Goal: Task Accomplishment & Management: Use online tool/utility

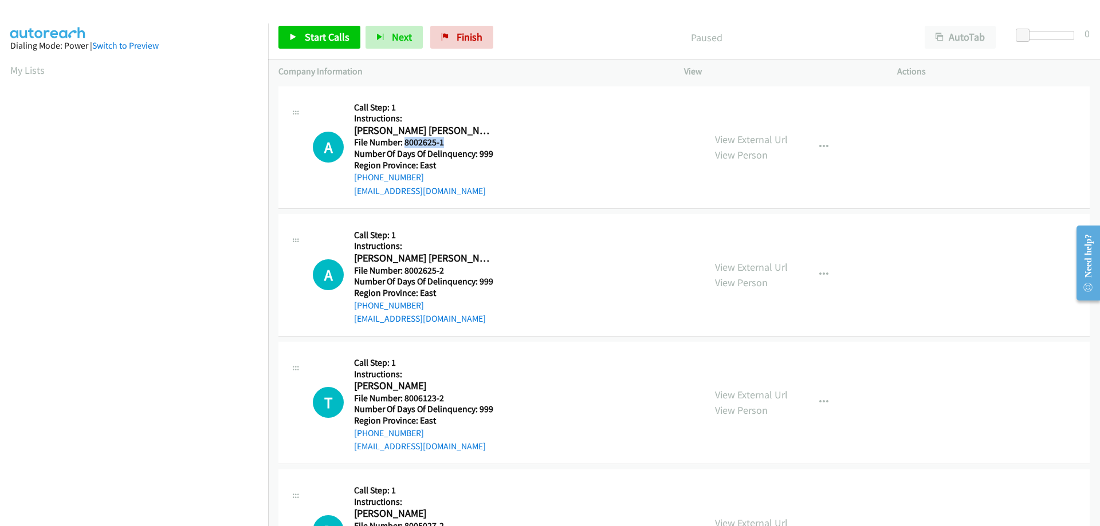
drag, startPoint x: 444, startPoint y: 145, endPoint x: 406, endPoint y: 147, distance: 37.8
click at [406, 147] on h5 "File Number: 8002625-1" at bounding box center [423, 142] width 139 height 11
copy h5 "8002625-1"
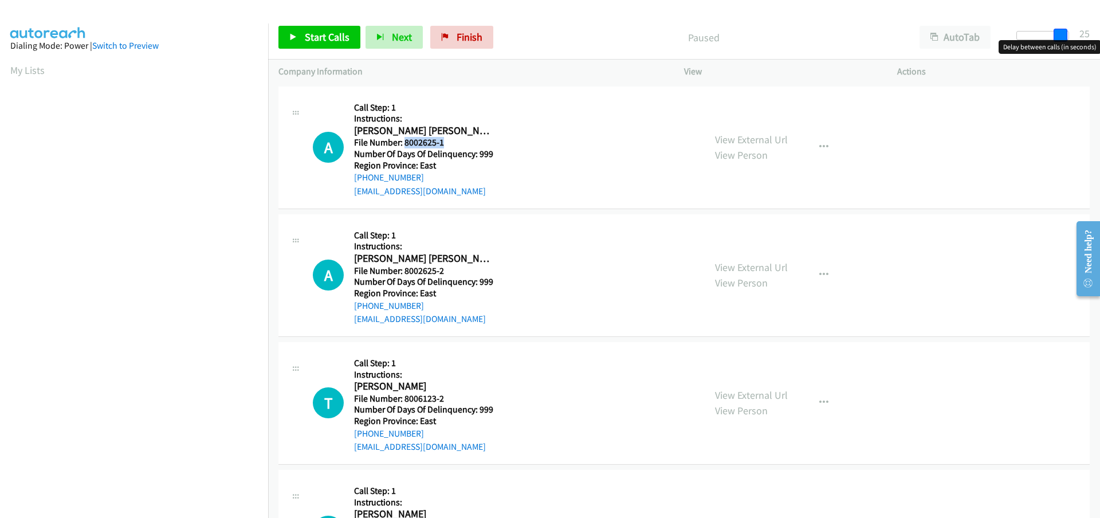
click at [1065, 36] on div at bounding box center [1042, 35] width 53 height 9
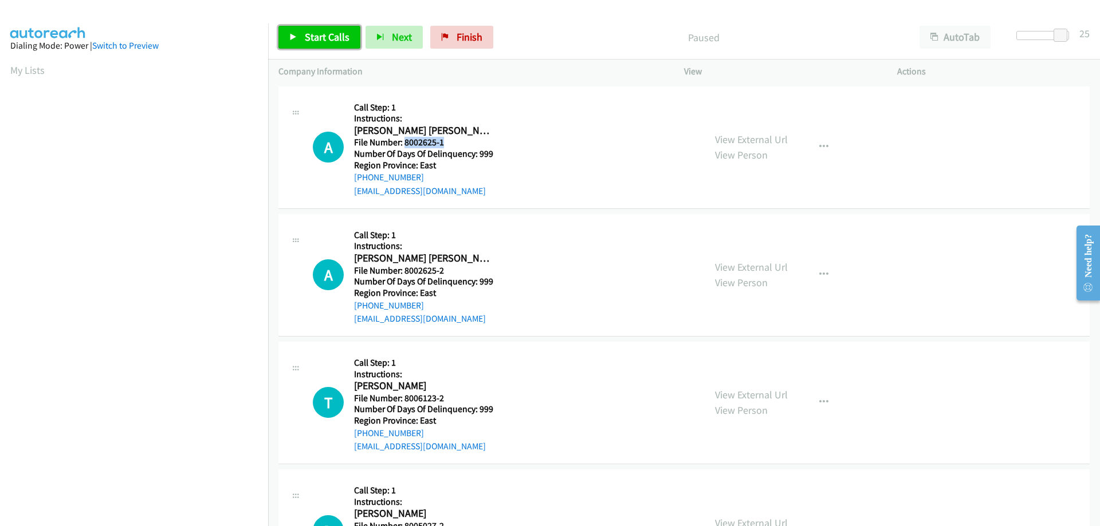
click at [325, 36] on span "Start Calls" at bounding box center [327, 36] width 45 height 13
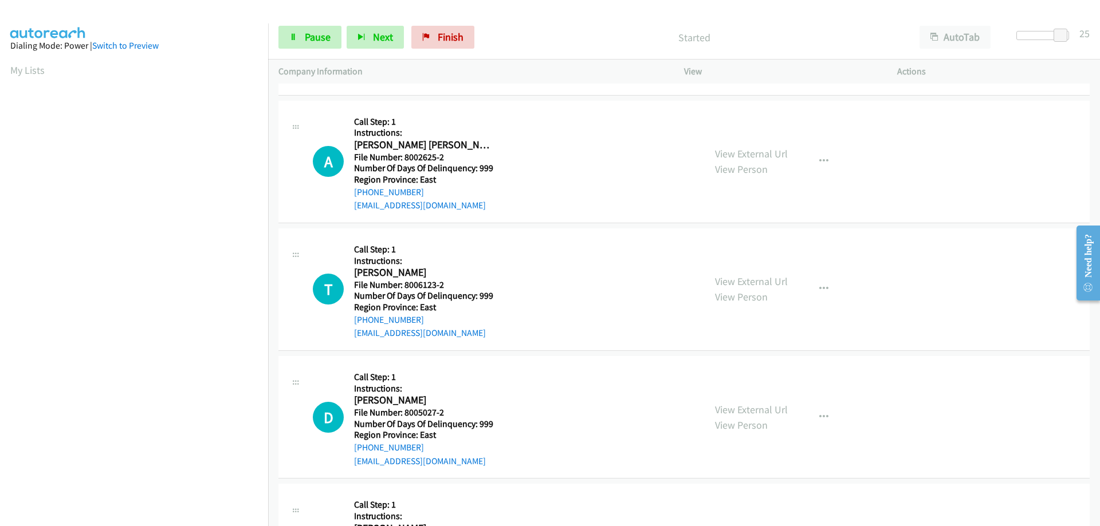
scroll to position [115, 0]
drag, startPoint x: 450, startPoint y: 283, endPoint x: 403, endPoint y: 288, distance: 47.2
click at [403, 288] on h5 "File Number: 8006123-2" at bounding box center [423, 283] width 139 height 11
copy h5 "8006123-2"
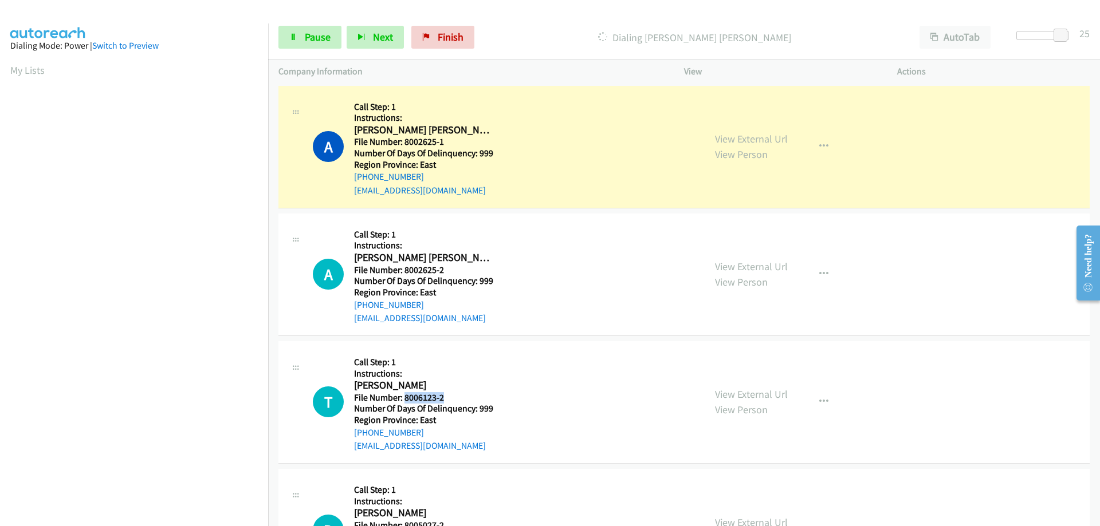
scroll to position [0, 0]
drag, startPoint x: 440, startPoint y: 30, endPoint x: 597, endPoint y: 41, distance: 157.3
click at [440, 30] on span "Finish" at bounding box center [451, 36] width 26 height 13
